Goal: Task Accomplishment & Management: Use online tool/utility

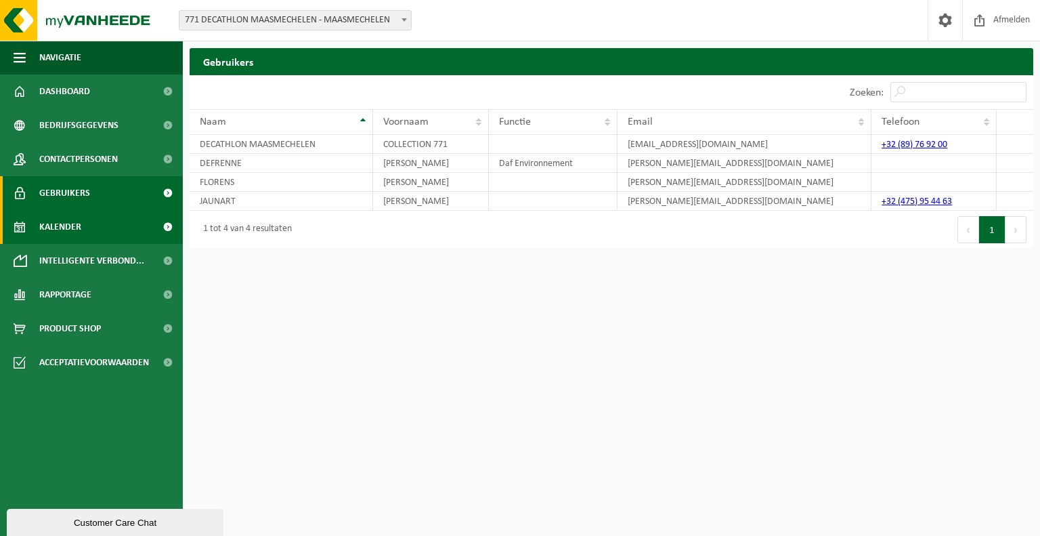
click at [85, 227] on link "Kalender" at bounding box center [91, 227] width 183 height 34
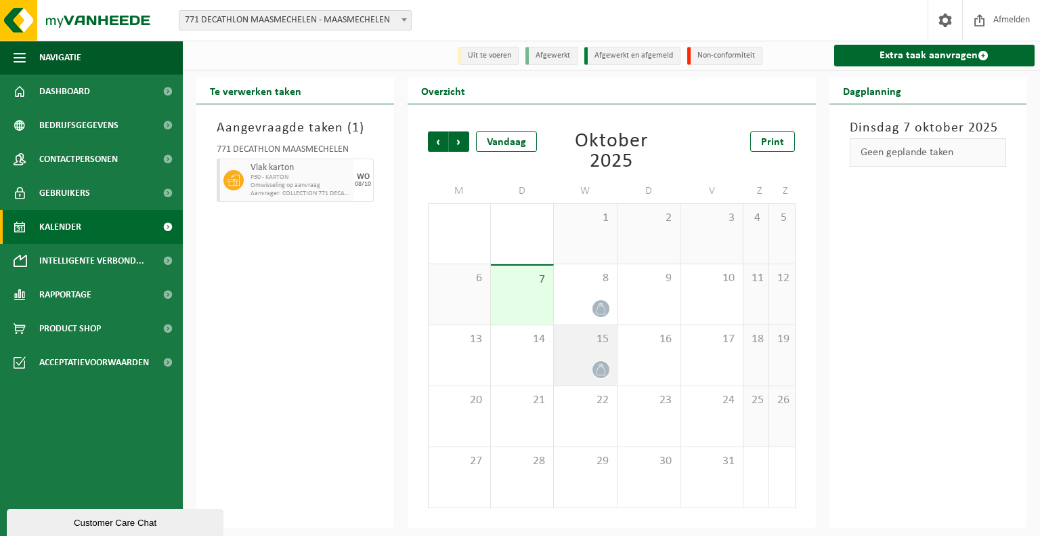
click at [599, 368] on icon at bounding box center [601, 370] width 12 height 12
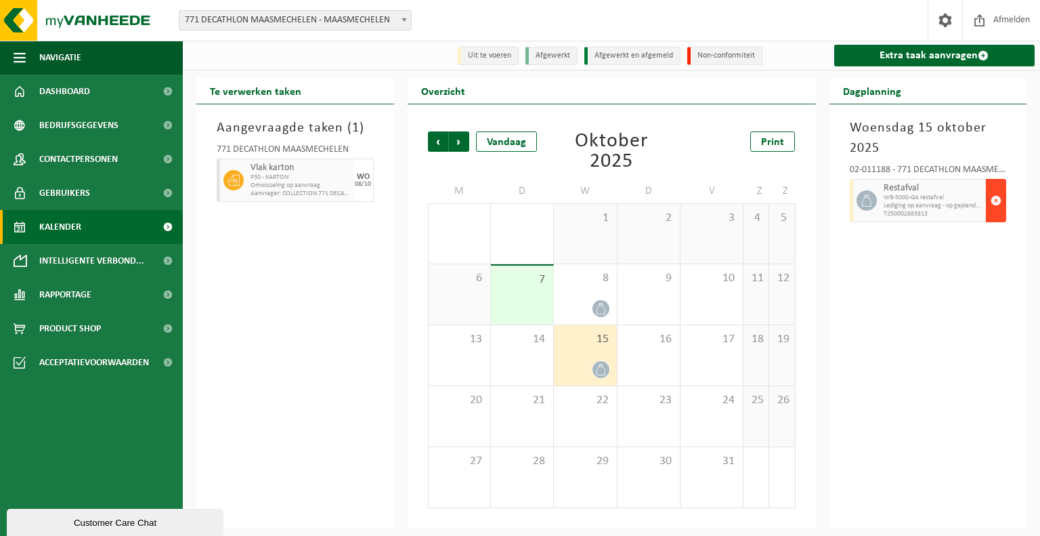
click at [995, 204] on span "button" at bounding box center [996, 200] width 11 height 27
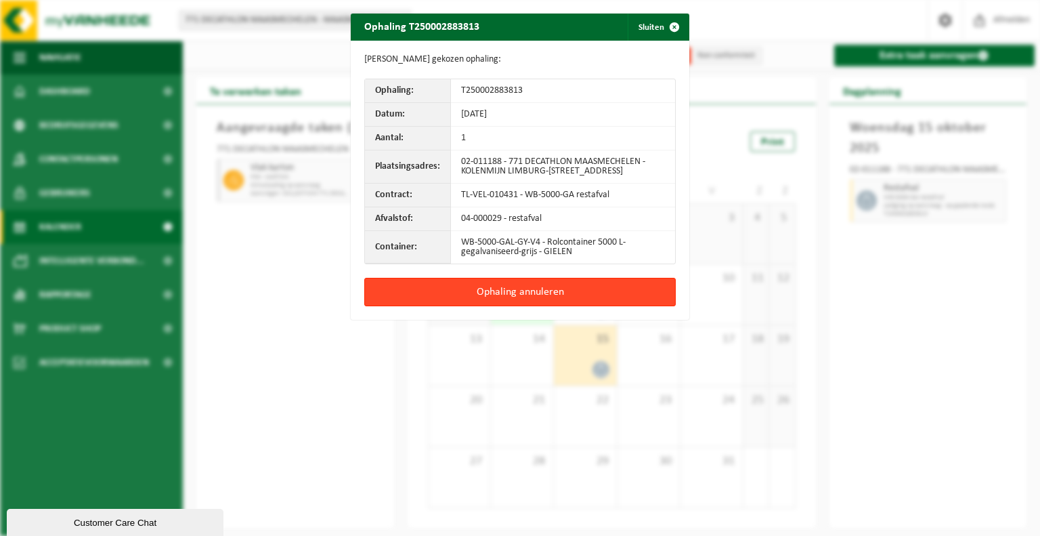
click at [562, 306] on button "Ophaling annuleren" at bounding box center [519, 292] width 311 height 28
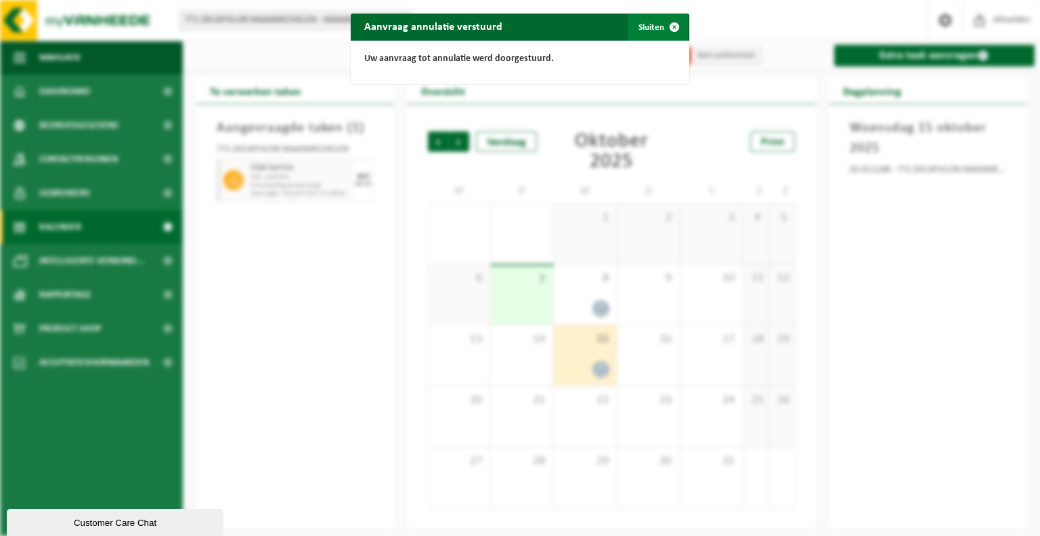
click at [648, 26] on button "Sluiten" at bounding box center [658, 27] width 60 height 27
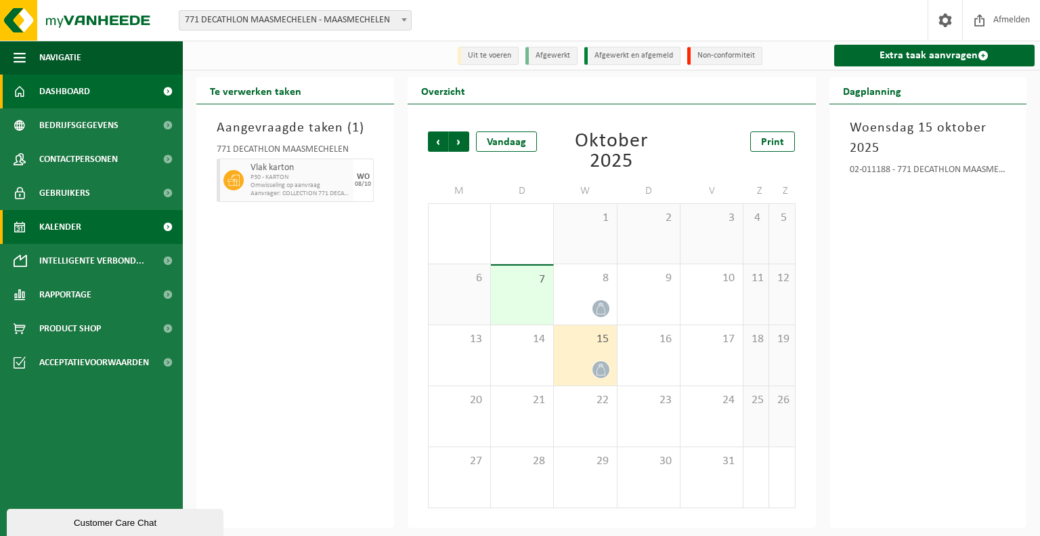
click at [72, 100] on span "Dashboard" at bounding box center [64, 91] width 51 height 34
